Goal: Information Seeking & Learning: Learn about a topic

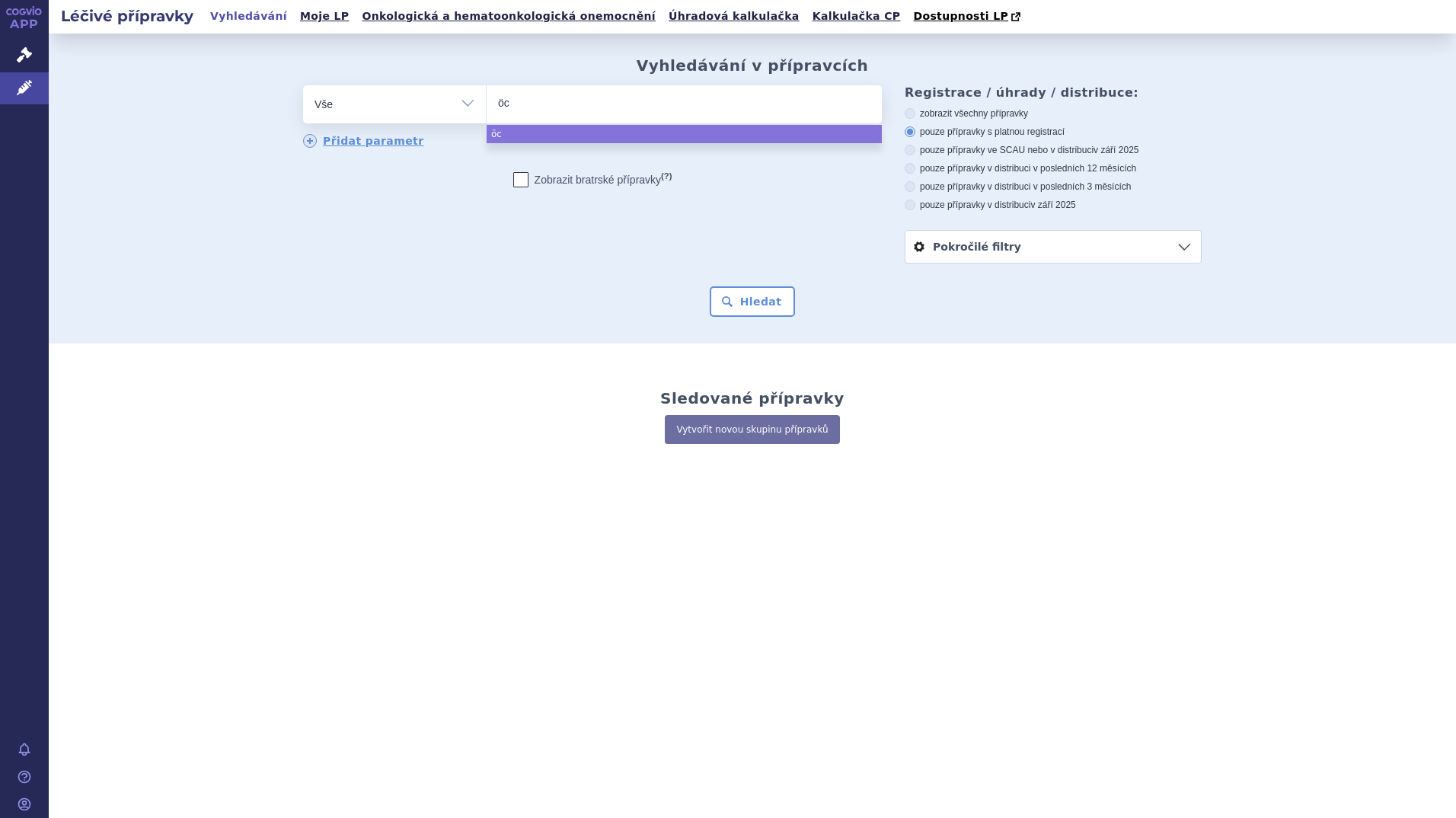
select select
type input "öcr"
type input "öcre"
type input "öcr"
type input "öc"
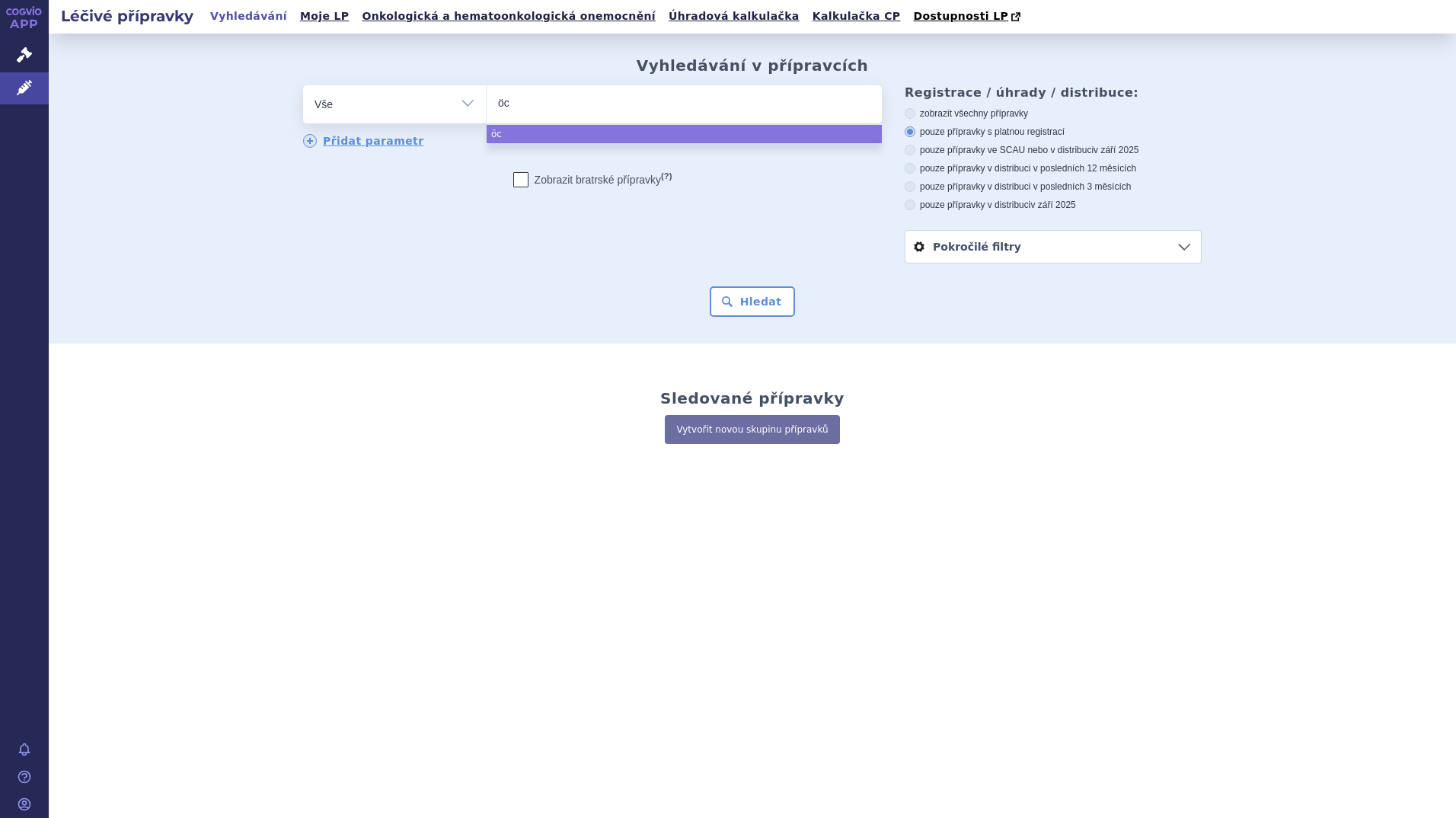
type input "ö"
type input "oc"
type input "ocre"
type input "ocrev"
type input "ocrevu"
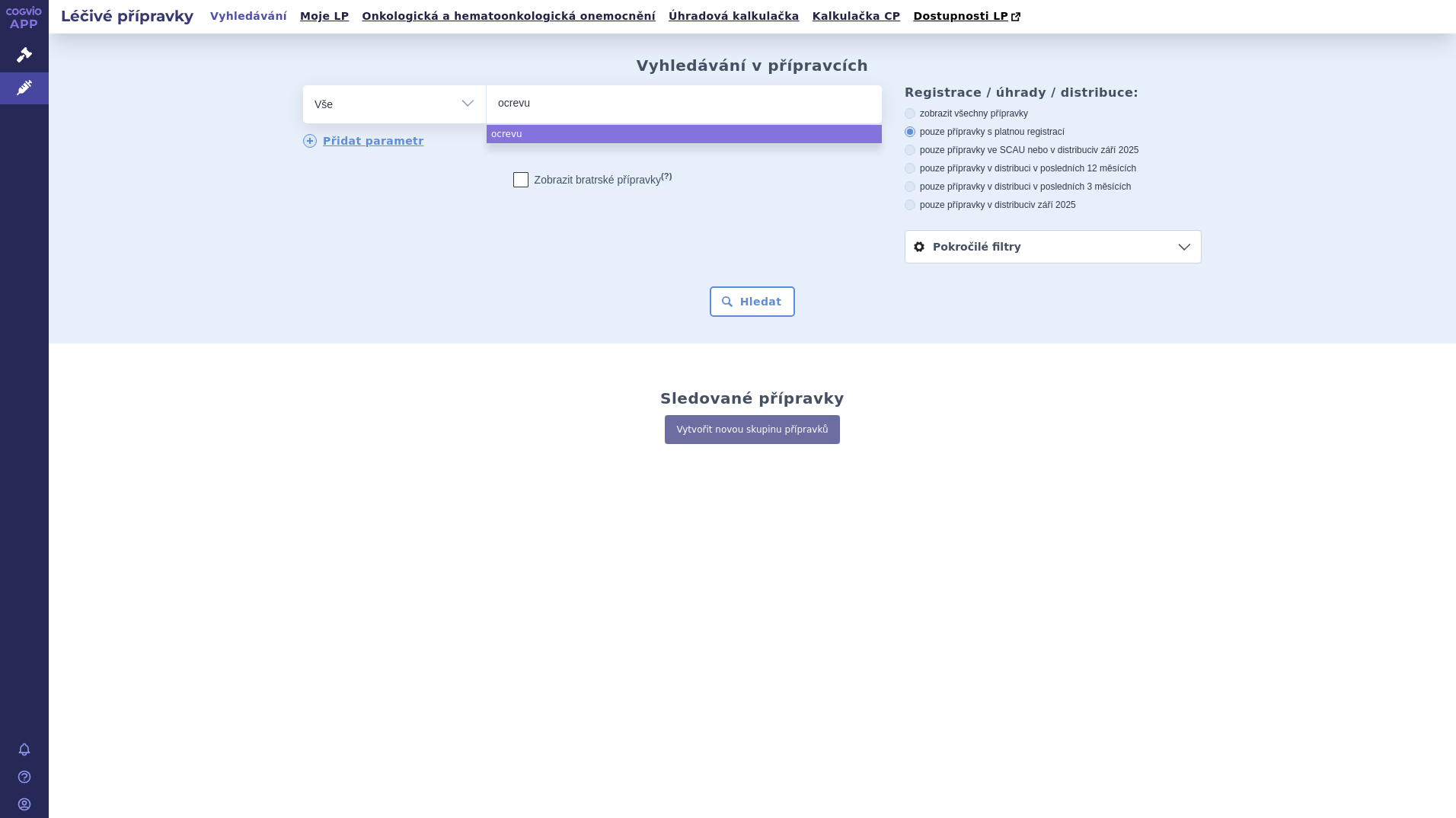
type input "ocrevus"
select select "ocrevus"
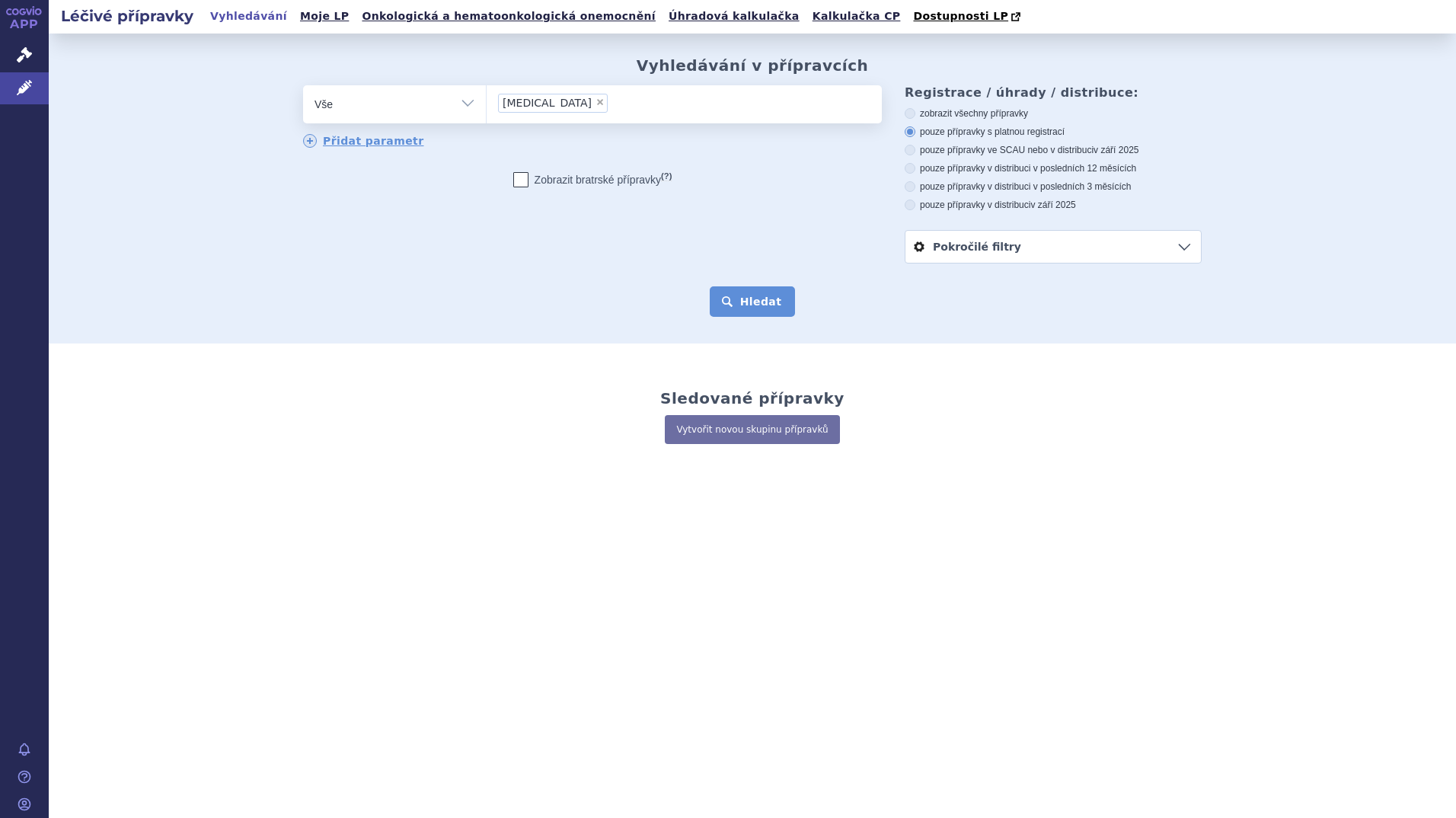
click at [743, 290] on button "Hledat" at bounding box center [753, 302] width 86 height 30
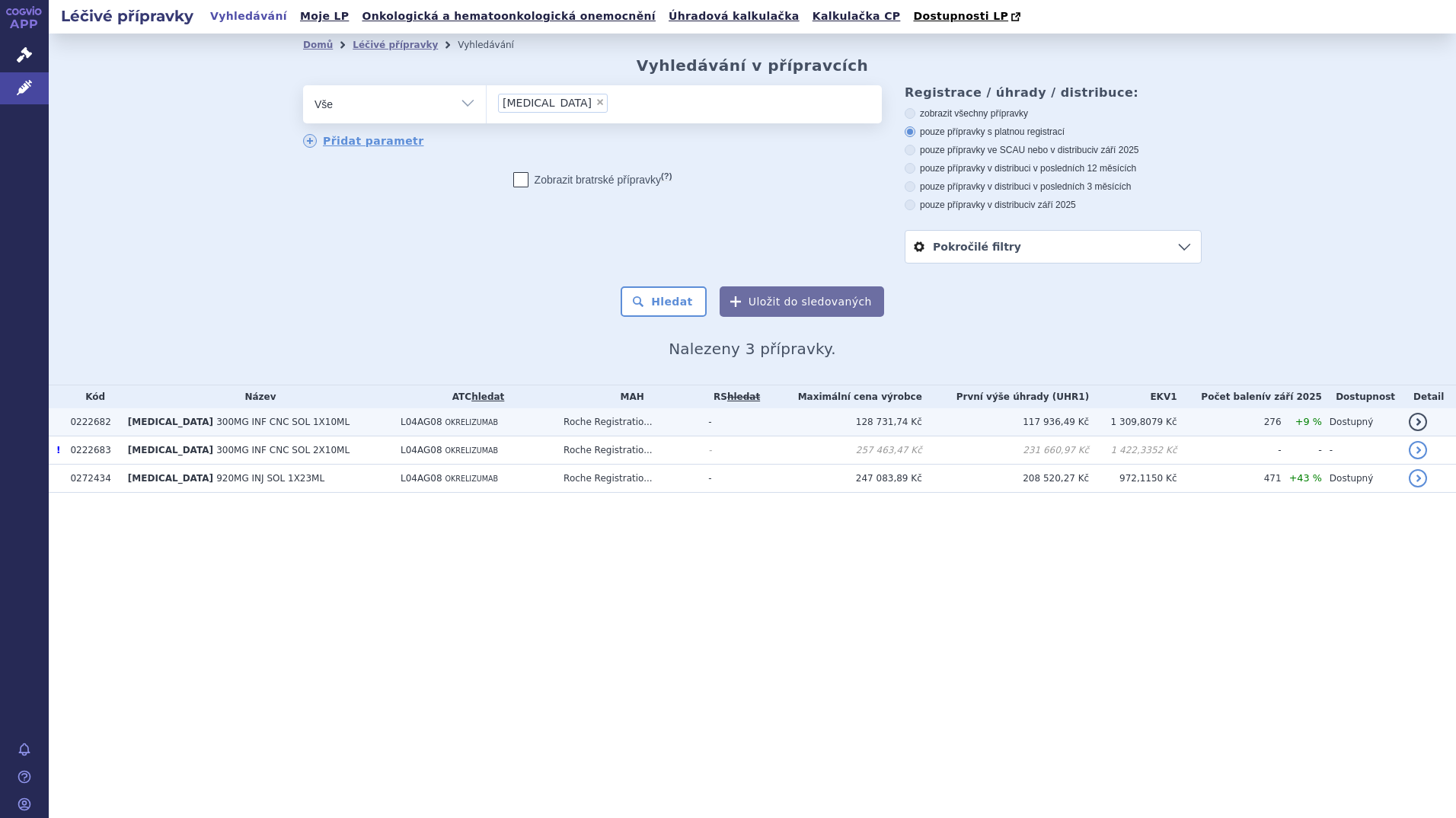
click at [241, 426] on span "300MG INF CNC SOL 1X10ML" at bounding box center [282, 422] width 133 height 11
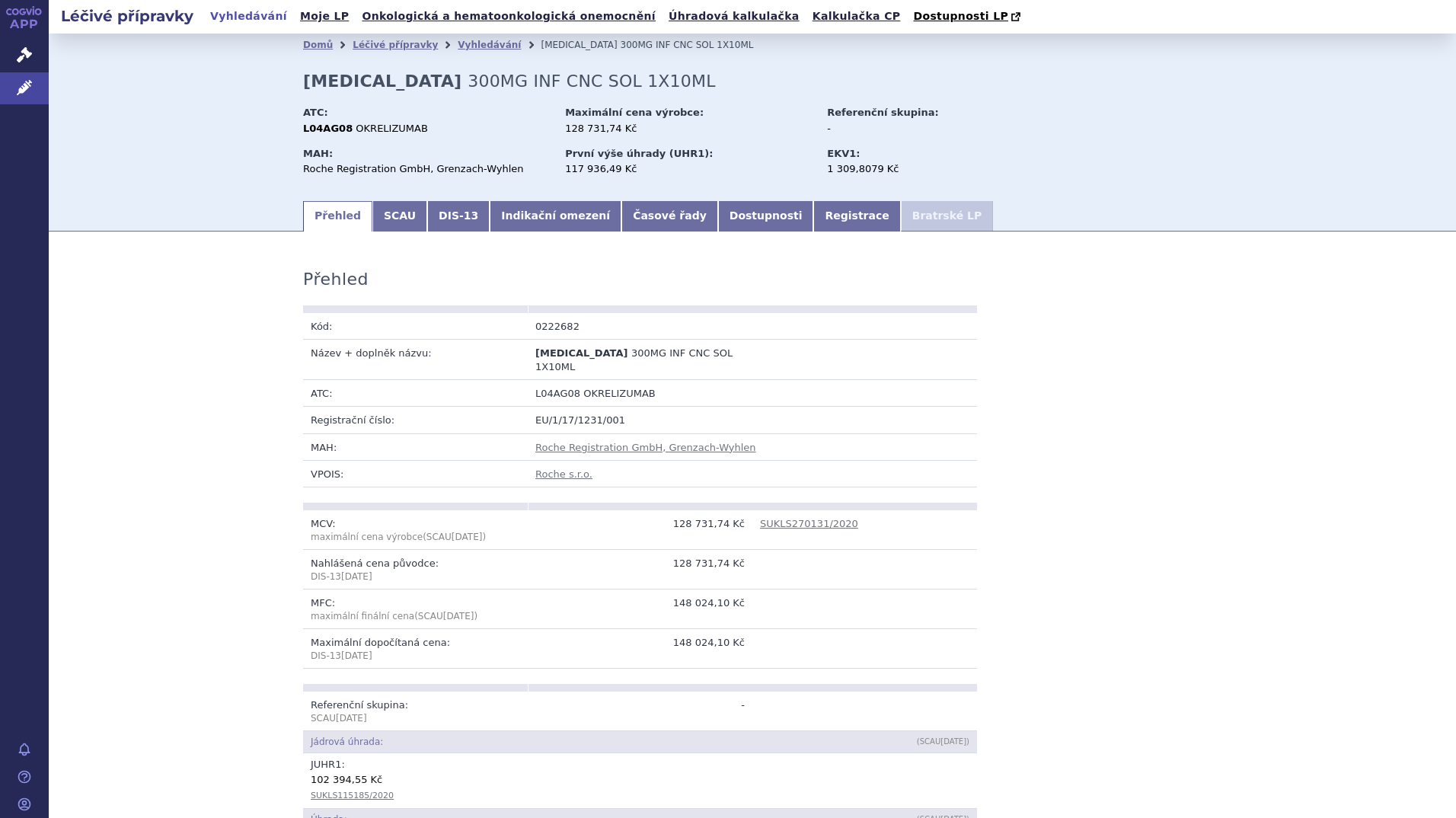
click at [629, 226] on link "Časové řady" at bounding box center [670, 216] width 96 height 30
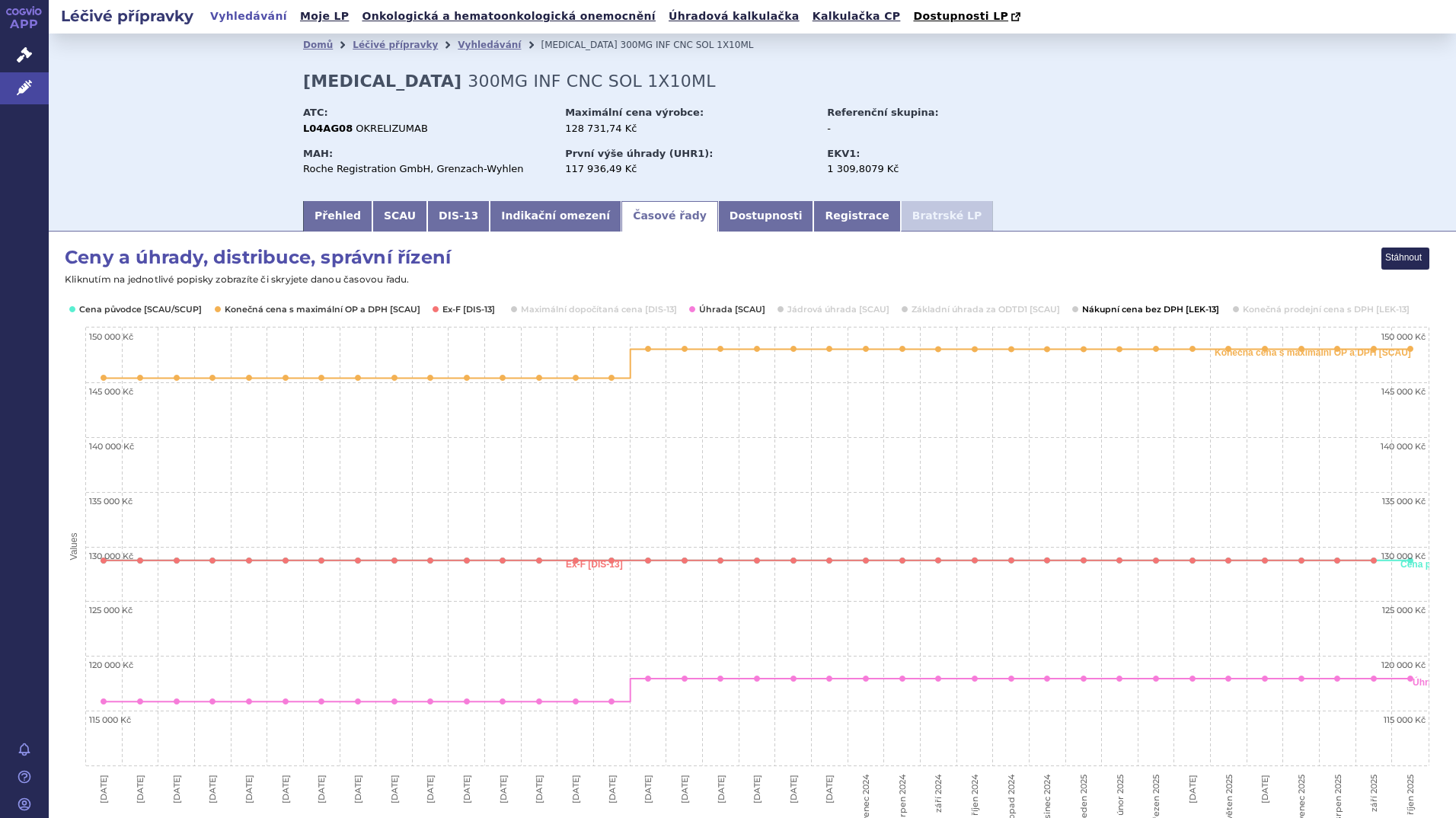
click at [1123, 313] on button "Show Nákupní cena bez DPH [LEK-13]" at bounding box center [1150, 309] width 136 height 13
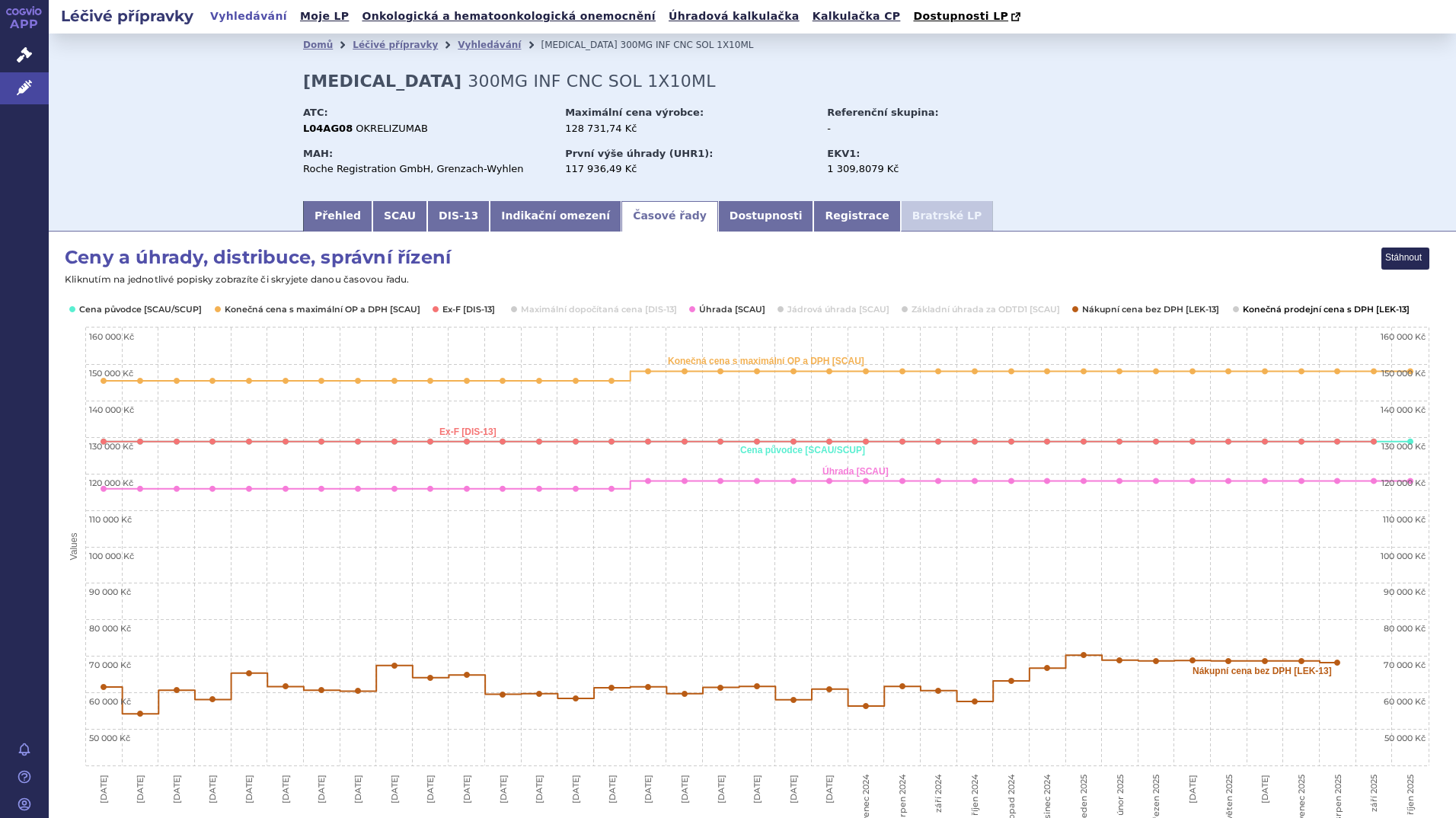
click at [1258, 313] on button "Show Konečná prodejní cena s DPH [LEK-13]" at bounding box center [1324, 309] width 163 height 13
